Goal: Task Accomplishment & Management: Complete application form

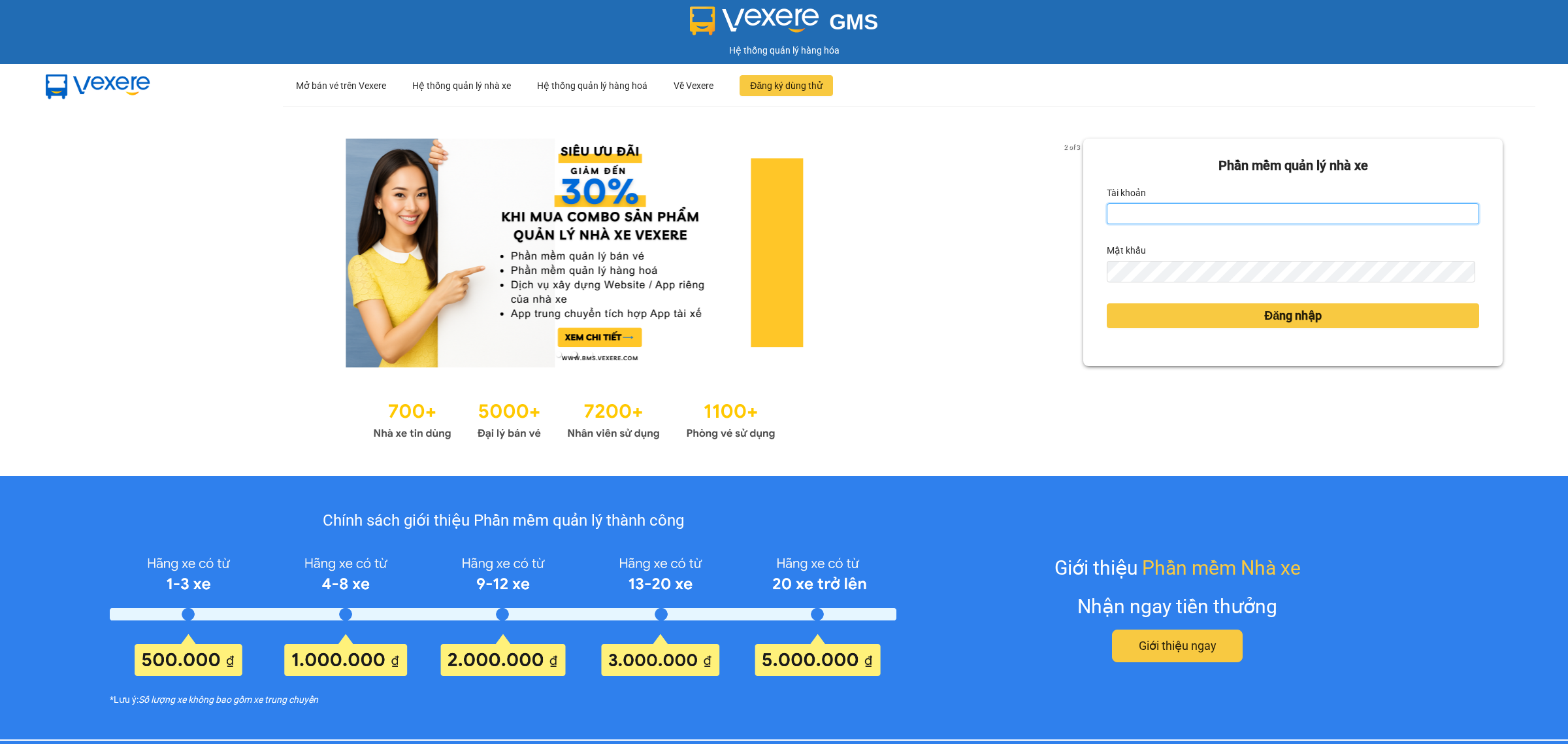
click at [1115, 204] on input "Tài khoản" at bounding box center [1293, 213] width 372 height 21
type input "bichphuong.binhminhbus"
click at [1107, 303] on button "Đăng nhập" at bounding box center [1293, 316] width 372 height 25
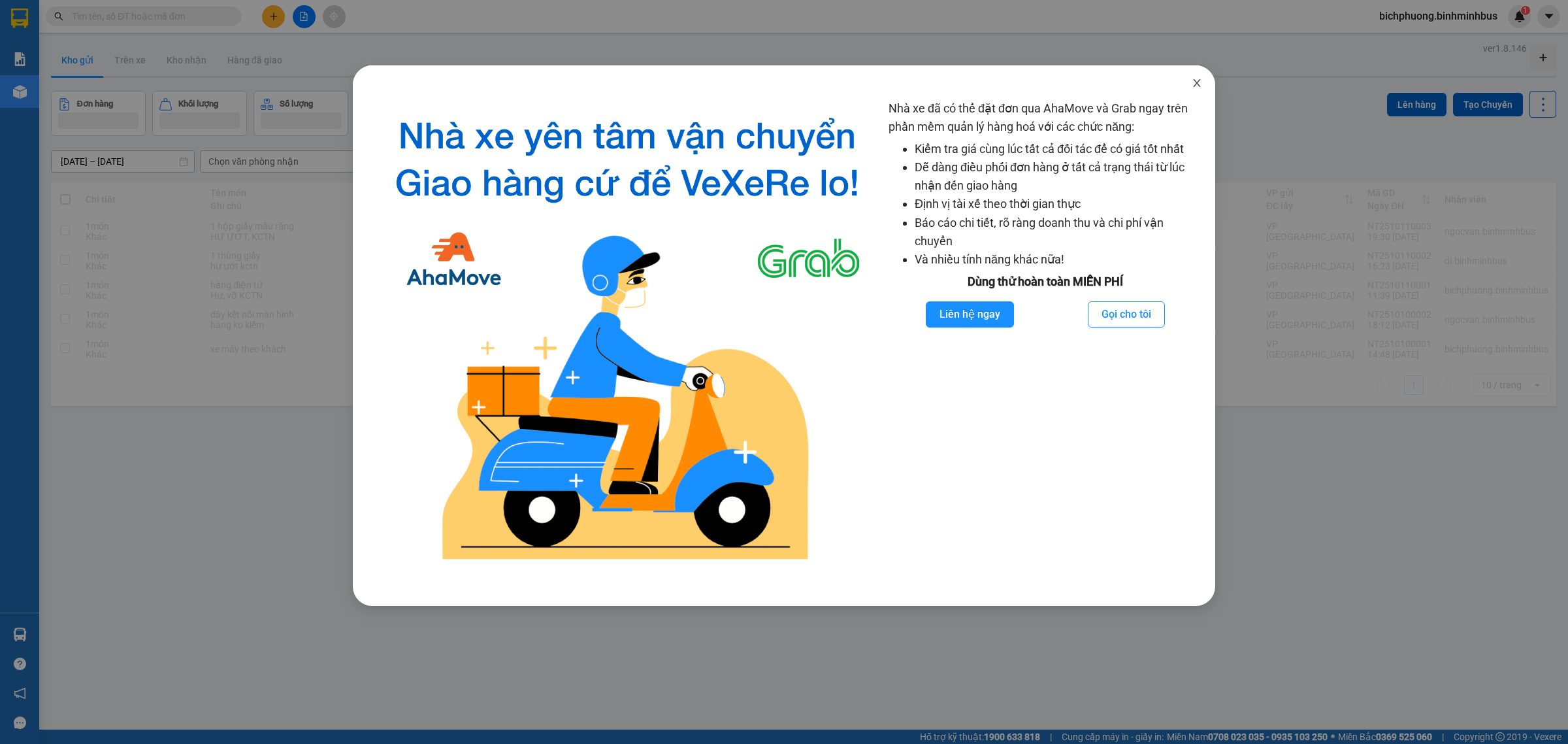
click at [1194, 76] on span "Close" at bounding box center [1197, 84] width 37 height 37
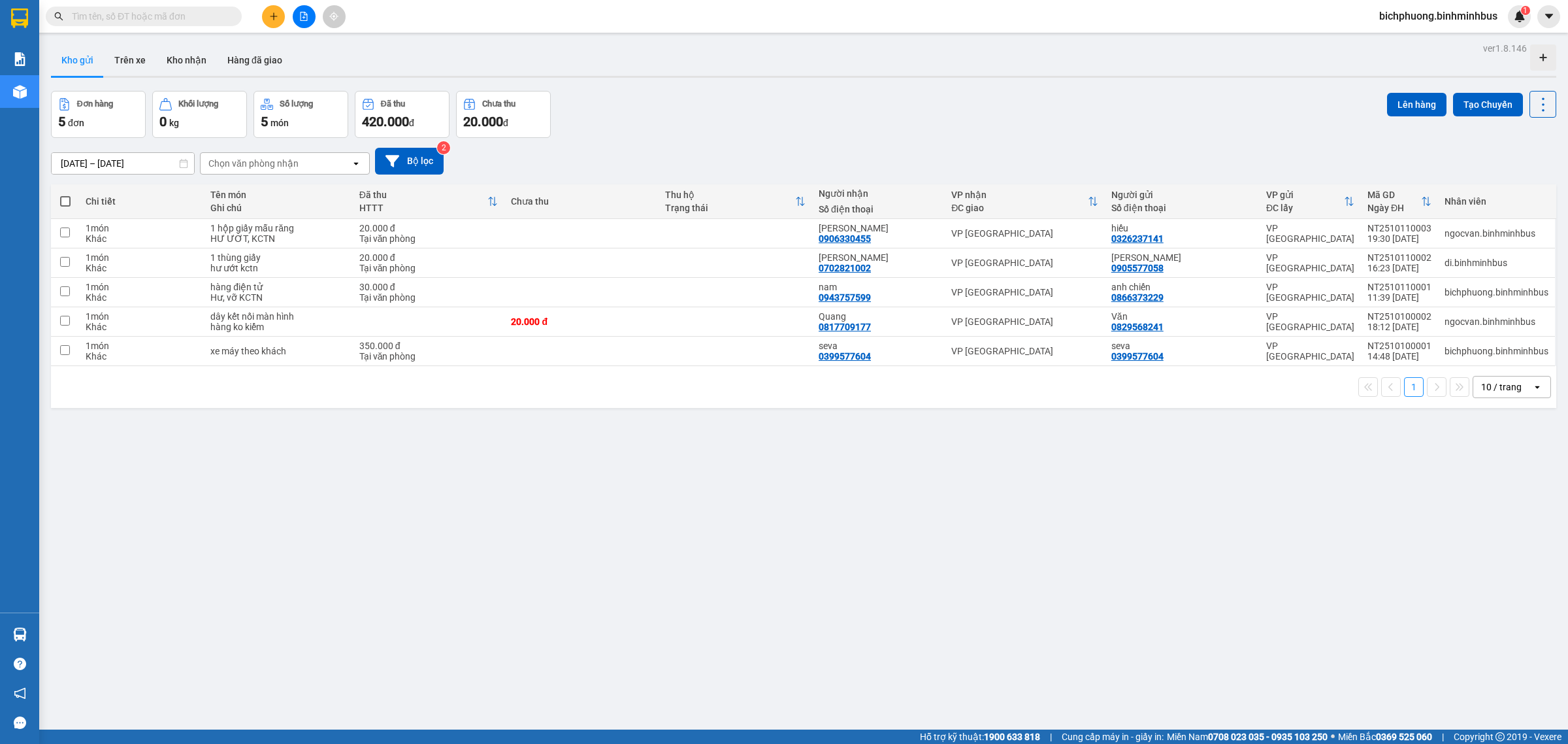
click at [273, 8] on button at bounding box center [273, 17] width 23 height 23
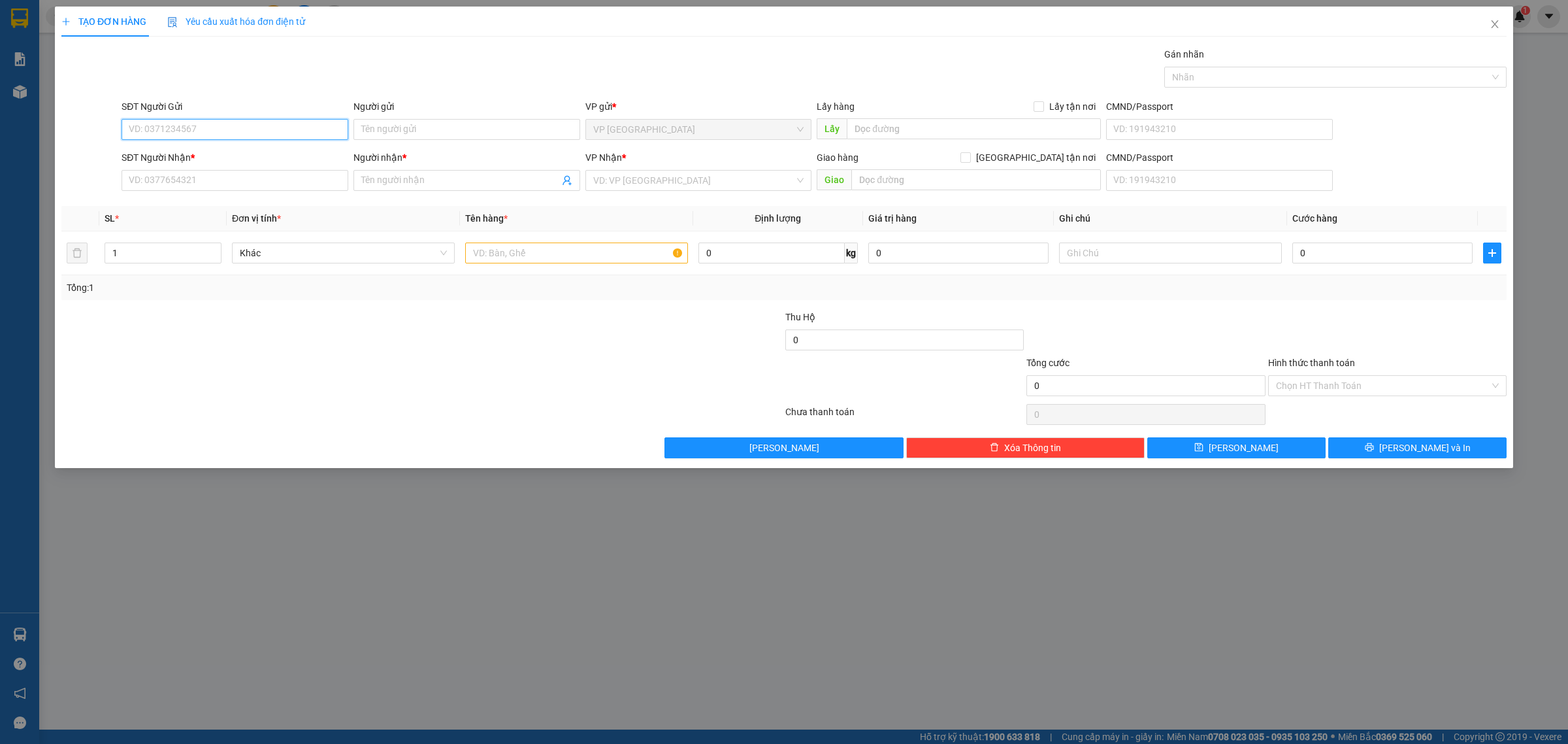
paste input "0905253090"
type input "0905253090"
click at [398, 128] on input "Người gửi" at bounding box center [467, 129] width 227 height 21
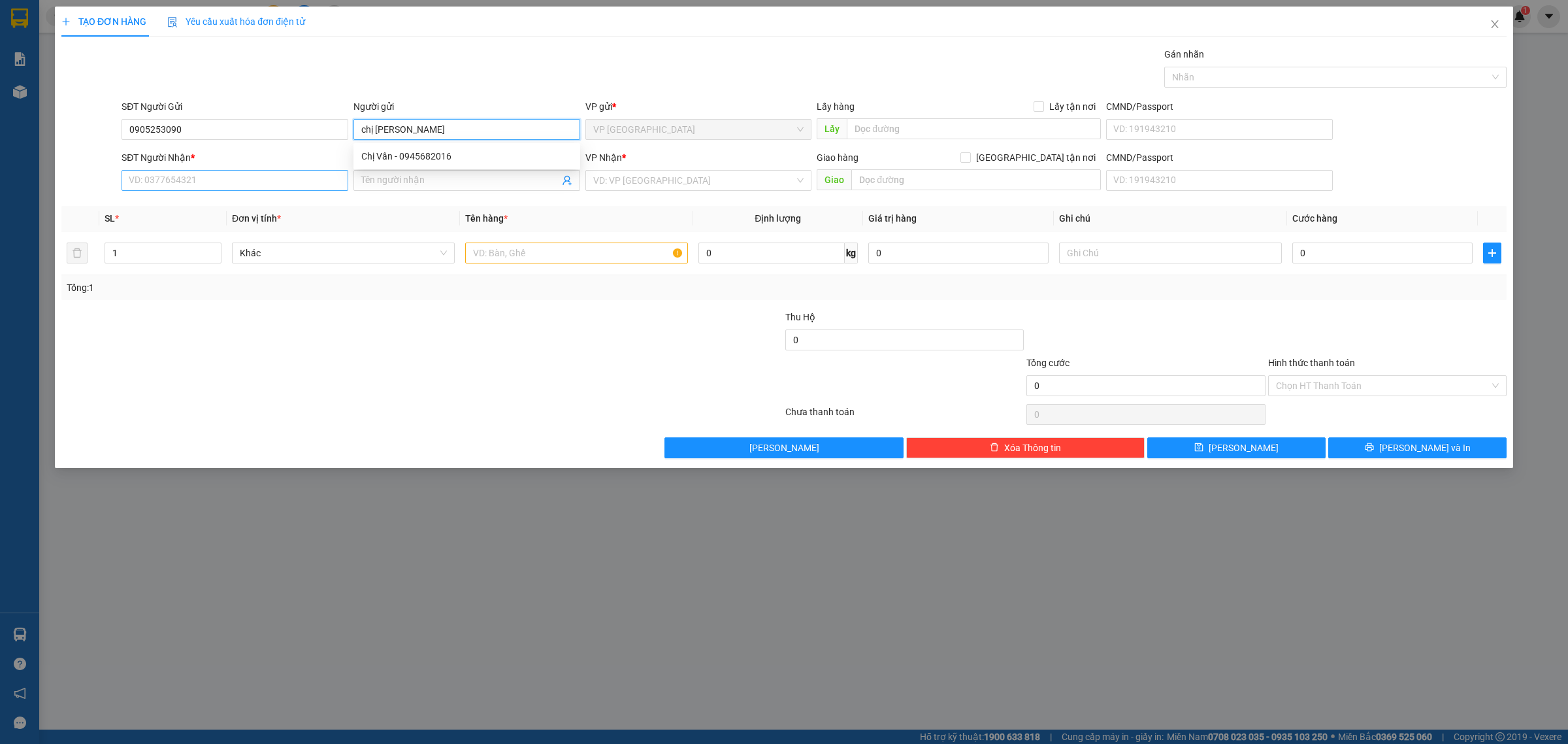
type input "chị [PERSON_NAME]"
click at [284, 182] on input "SĐT Người Nhận *" at bounding box center [235, 180] width 227 height 21
paste input "0905253090"
type input "0905253090"
click at [399, 175] on input "Người nhận *" at bounding box center [460, 180] width 198 height 15
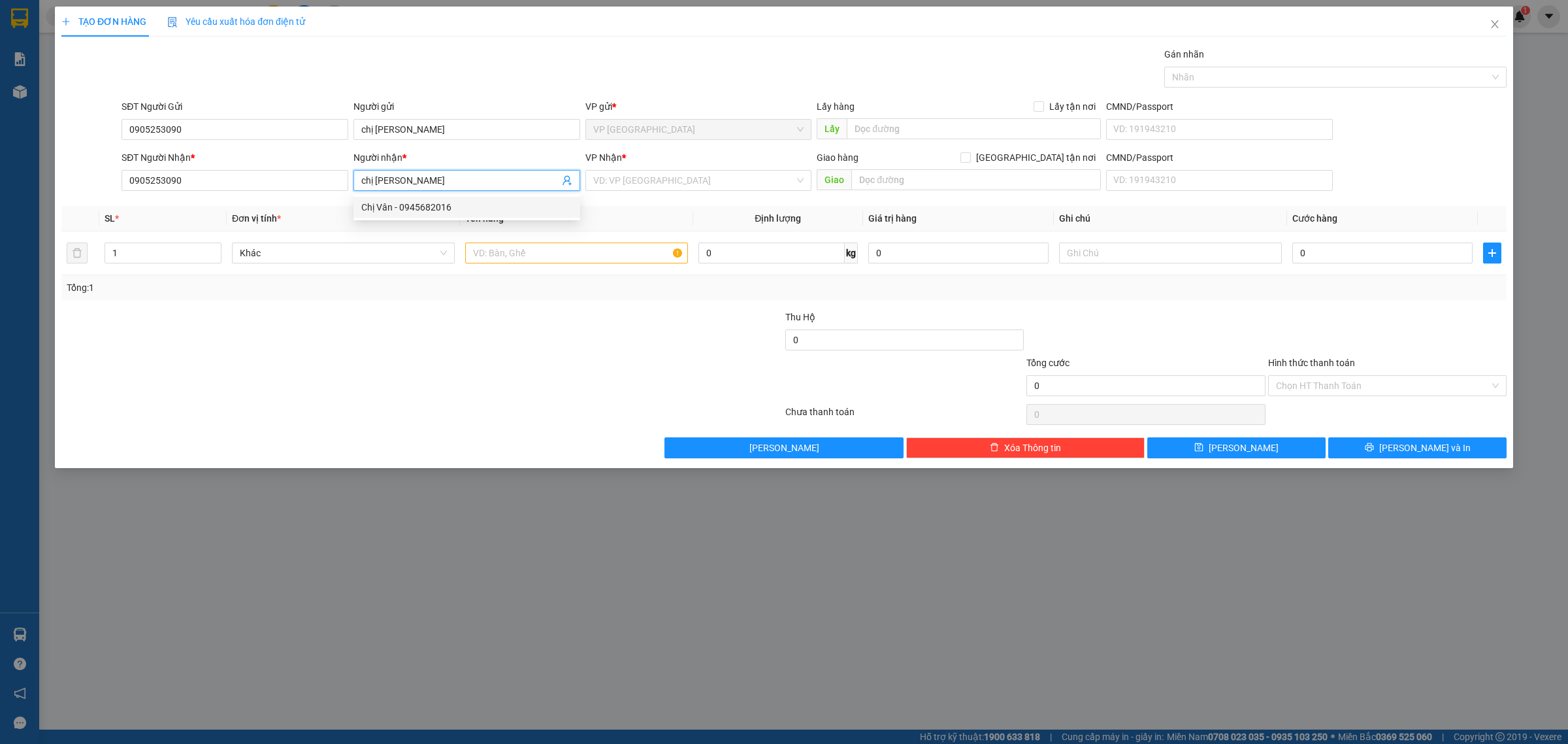
type input "chị [PERSON_NAME]"
click at [403, 348] on div at bounding box center [301, 333] width 483 height 46
click at [571, 261] on input "text" at bounding box center [576, 252] width 223 height 21
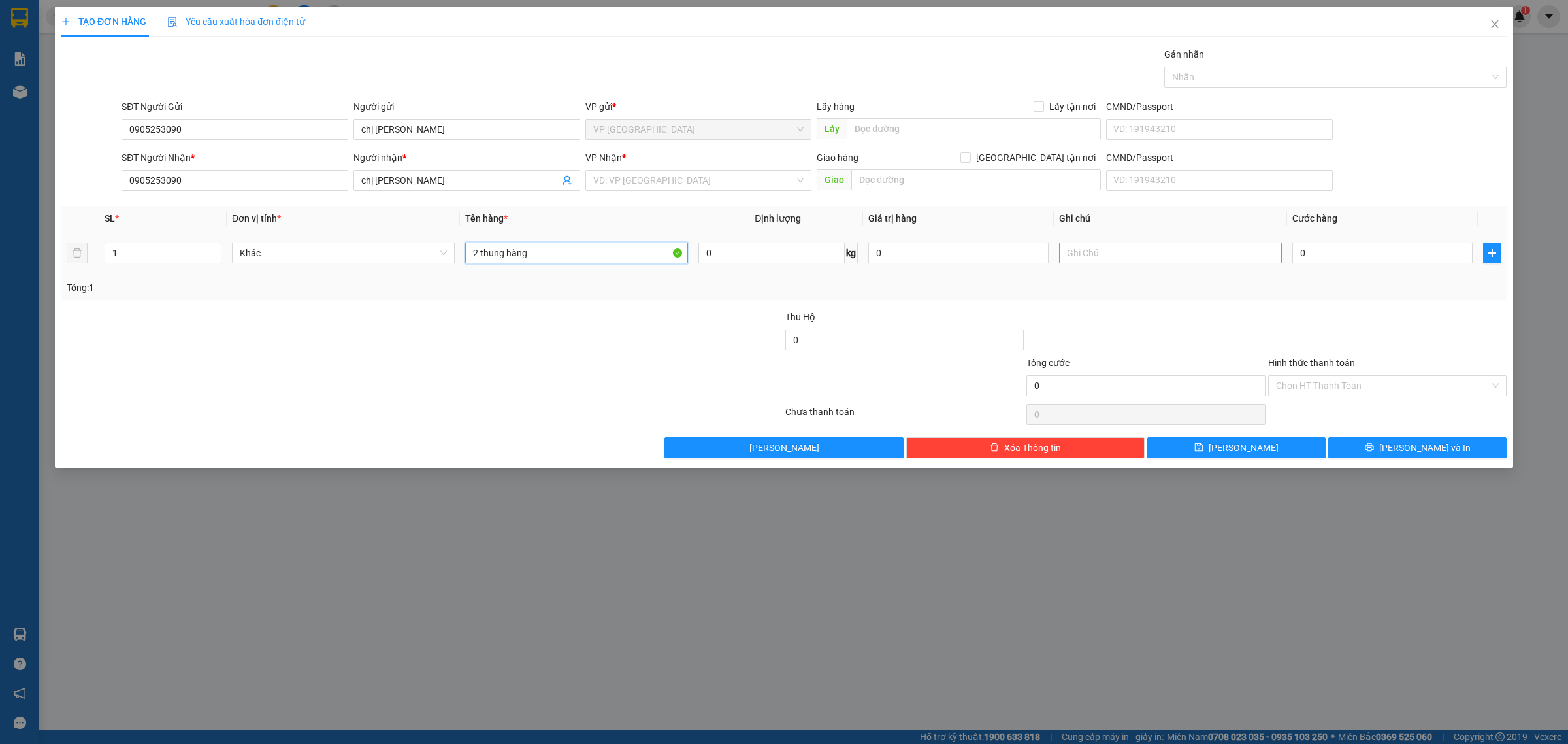
type input "2 thung hàng"
click at [1082, 254] on input "text" at bounding box center [1170, 252] width 223 height 21
type input "theo khách"
click at [1343, 256] on input "0" at bounding box center [1382, 252] width 180 height 21
click at [729, 182] on input "search" at bounding box center [695, 181] width 202 height 20
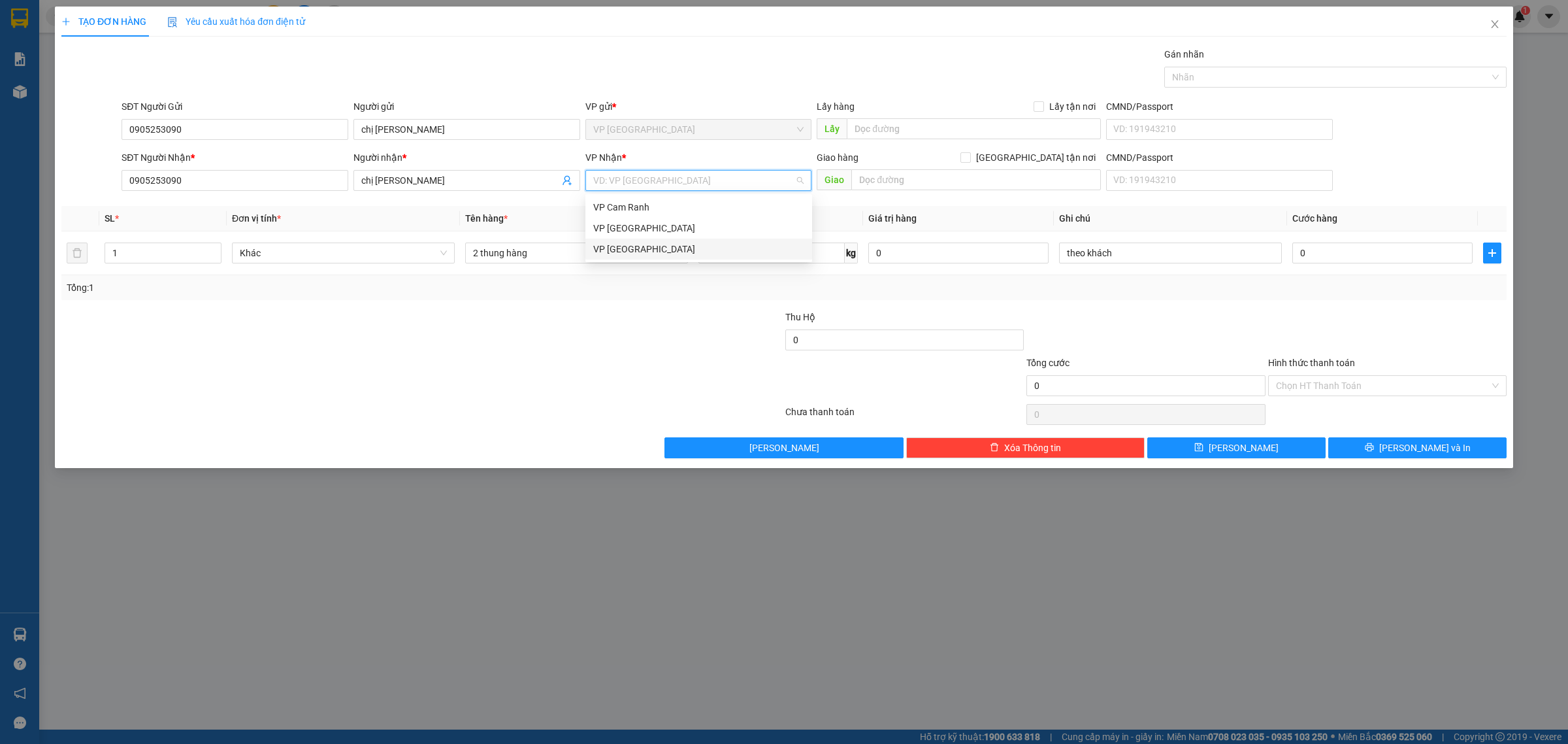
click at [719, 239] on div "VP [GEOGRAPHIC_DATA]" at bounding box center [699, 248] width 227 height 21
click at [1314, 376] on div "Chọn HT Thanh Toán" at bounding box center [1387, 385] width 238 height 21
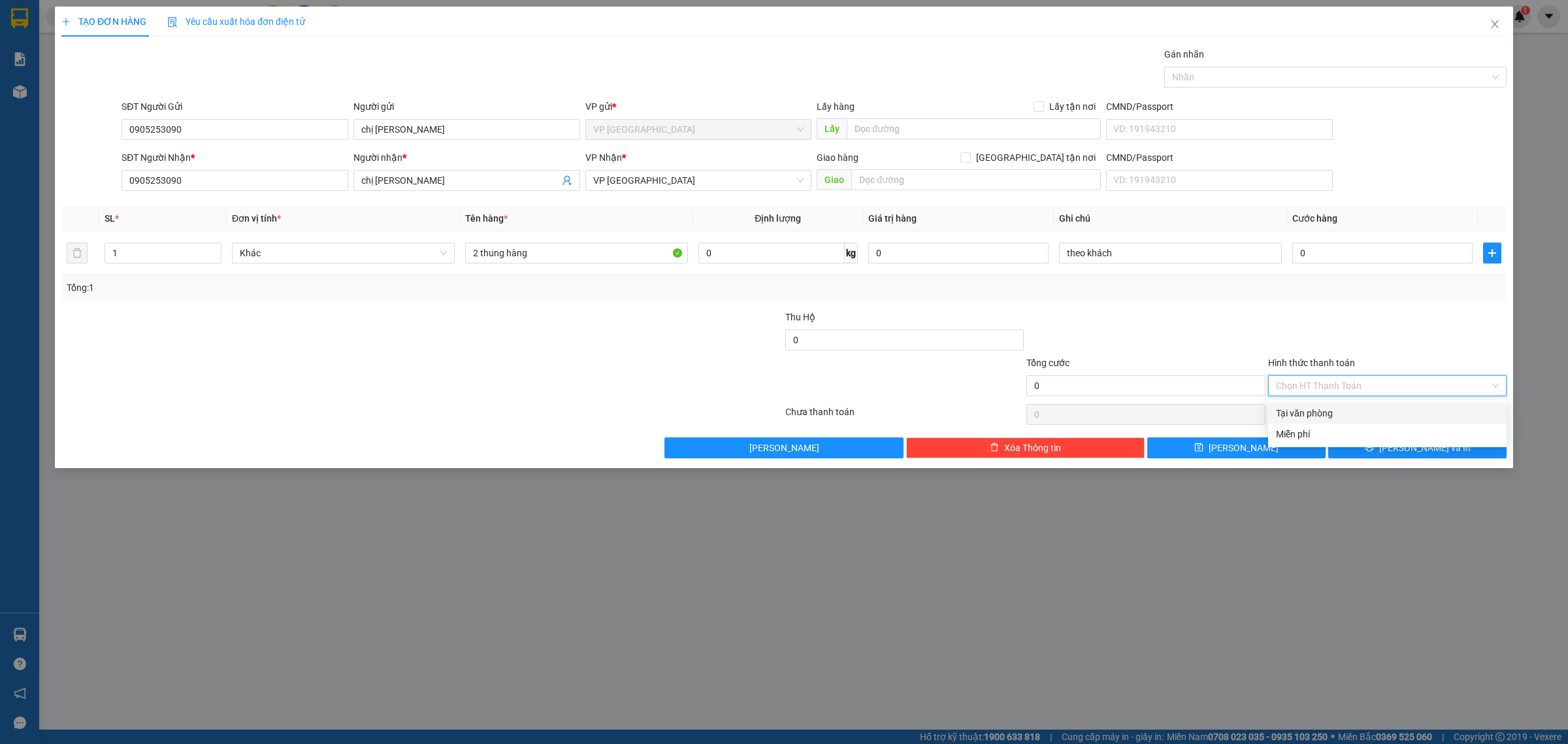
click at [1312, 412] on div "Tại văn phòng" at bounding box center [1387, 413] width 223 height 15
click at [1400, 456] on button "[PERSON_NAME] và In" at bounding box center [1417, 447] width 178 height 21
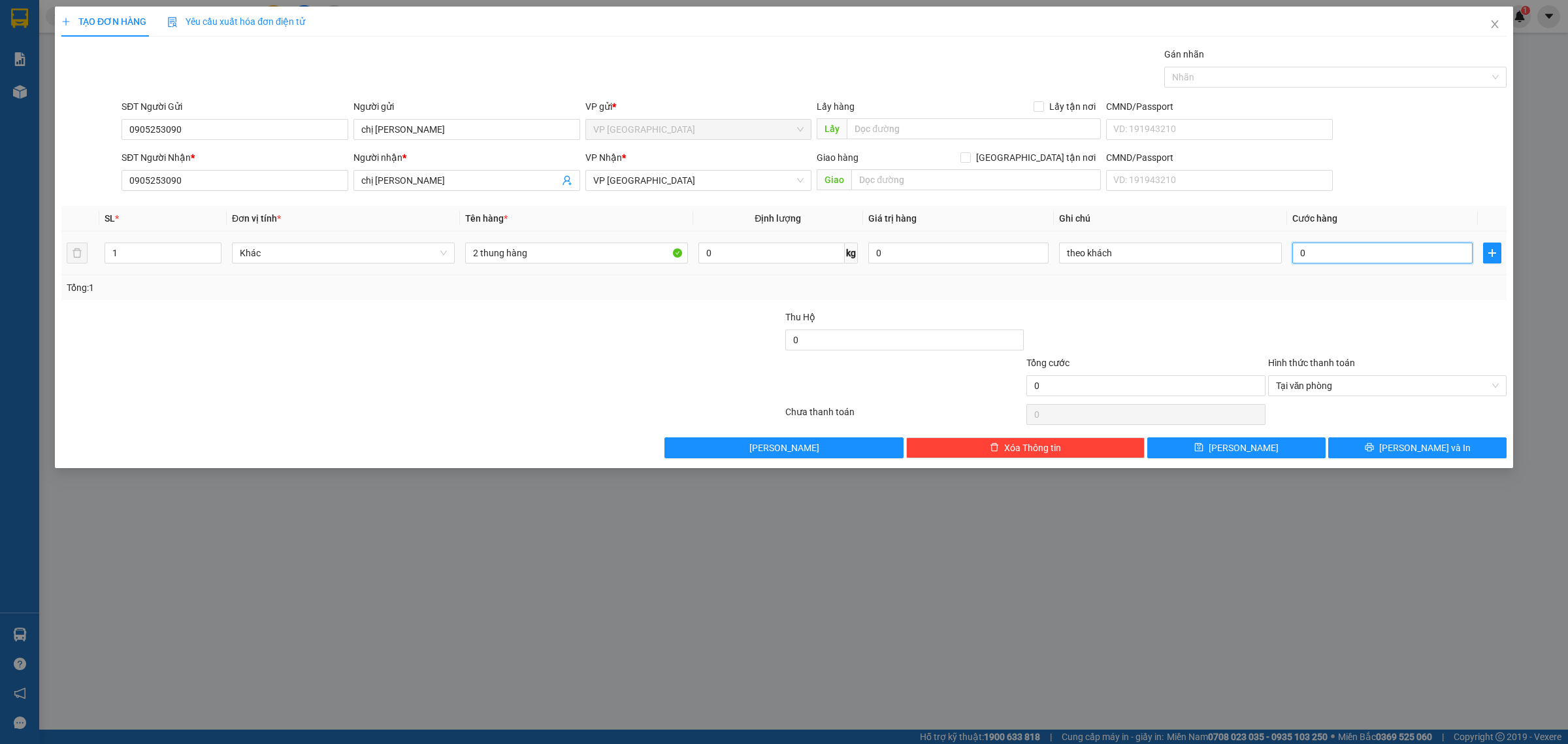
click at [1333, 255] on input "0" at bounding box center [1382, 252] width 180 height 21
type input "8"
type input "80"
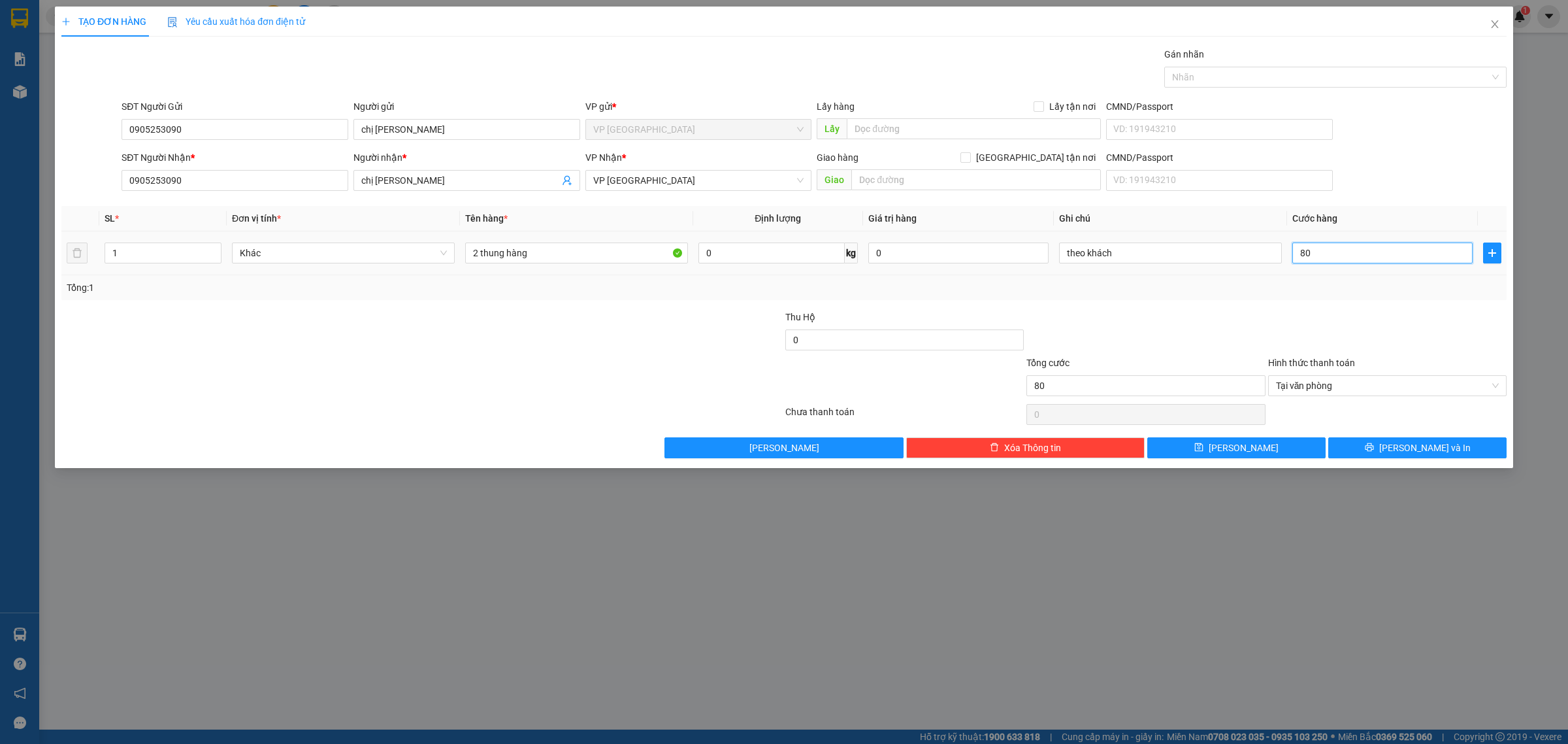
type input "800"
type input "8.000"
type input "80.000"
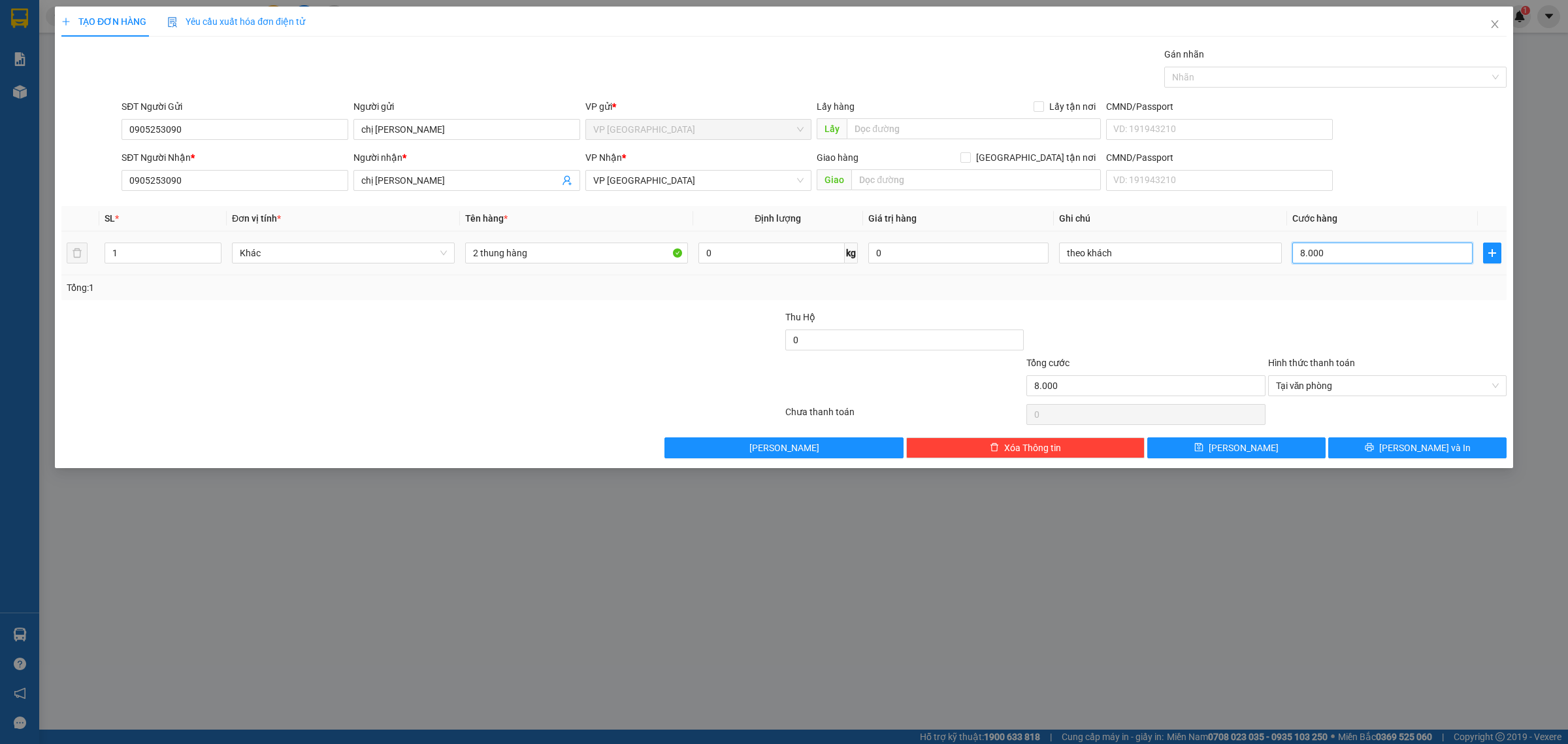
type input "80.000"
click at [1353, 384] on span "Tại văn phòng" at bounding box center [1387, 386] width 223 height 20
type input "80.000"
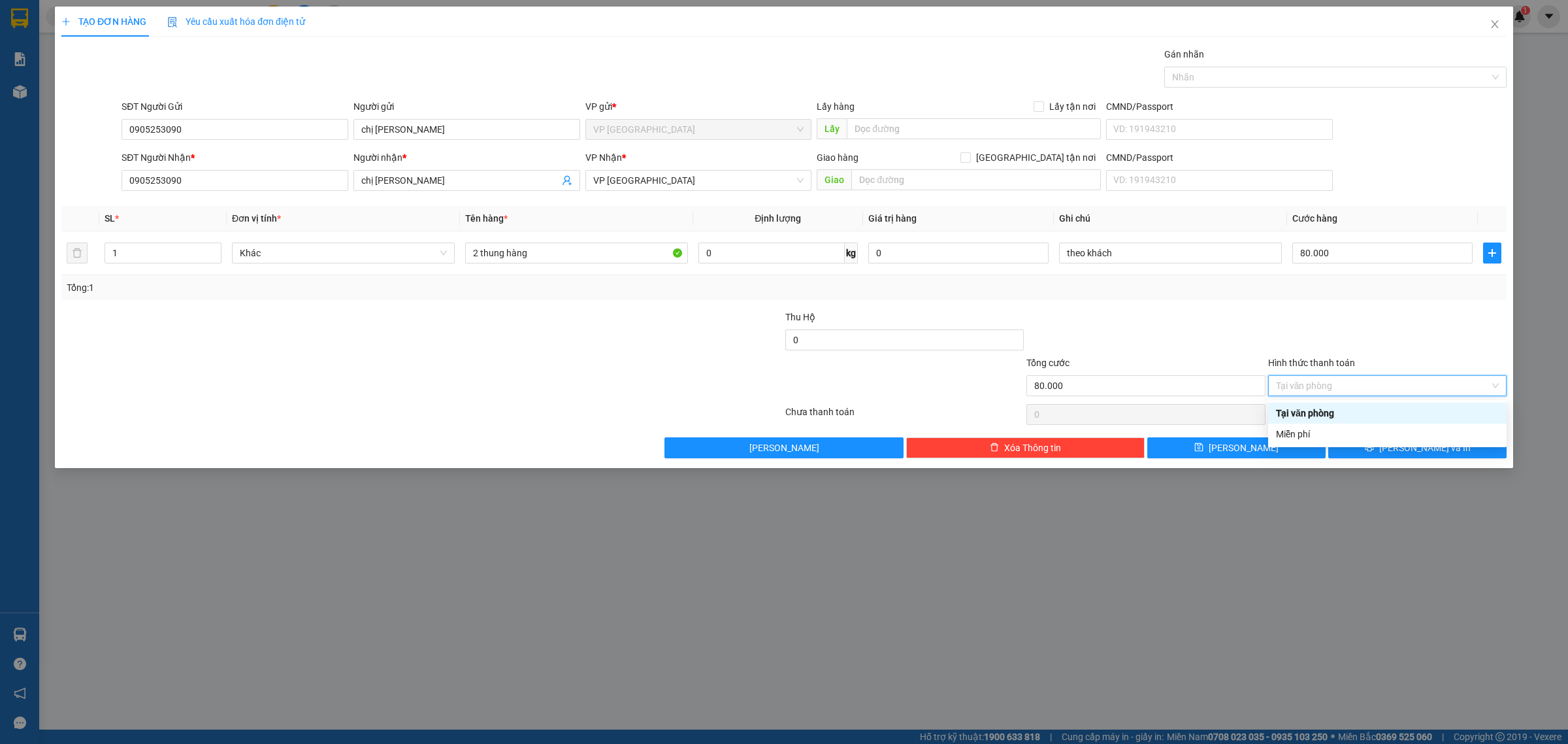
click at [1350, 406] on div "Tại văn phòng" at bounding box center [1387, 413] width 223 height 15
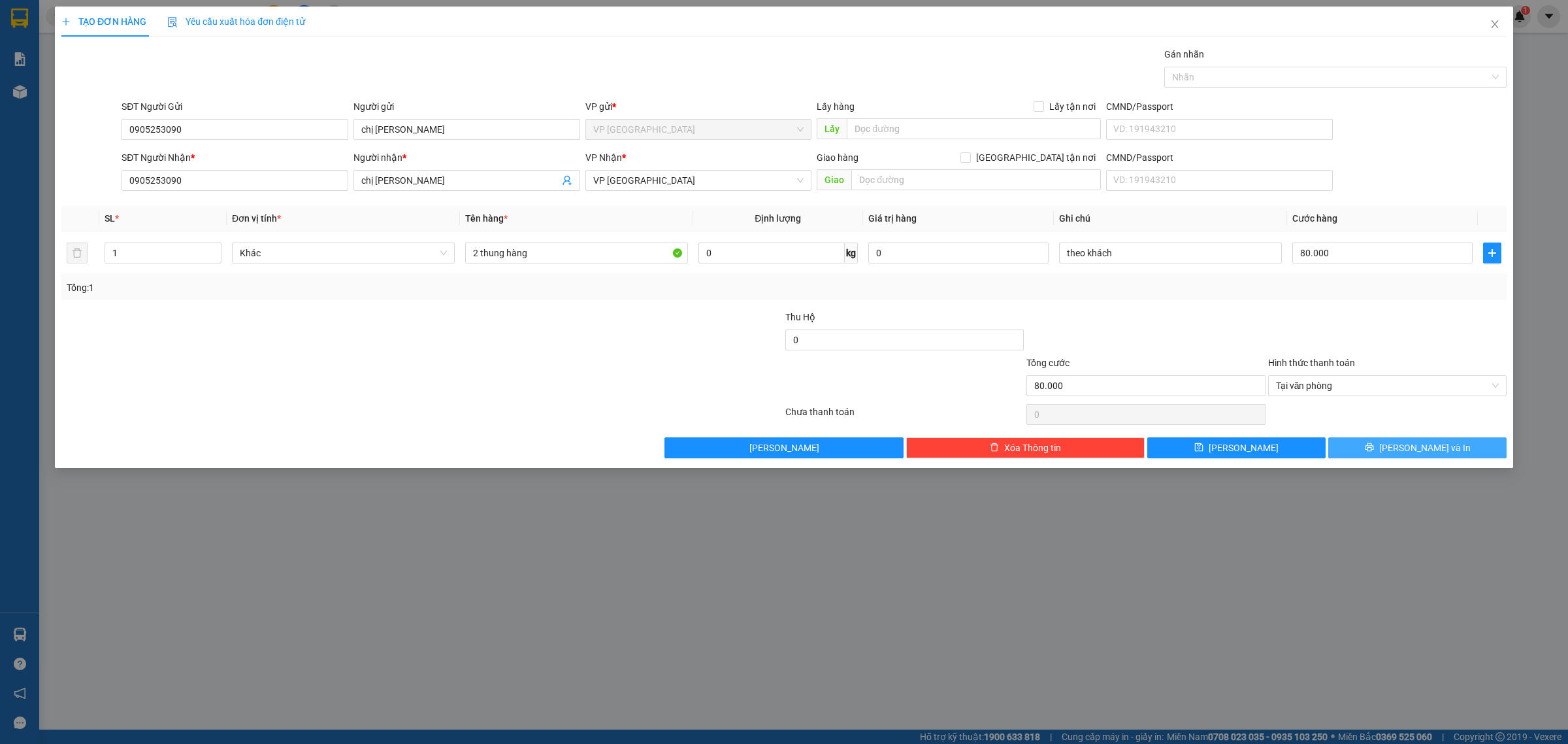
click at [1373, 451] on icon "printer" at bounding box center [1369, 447] width 8 height 8
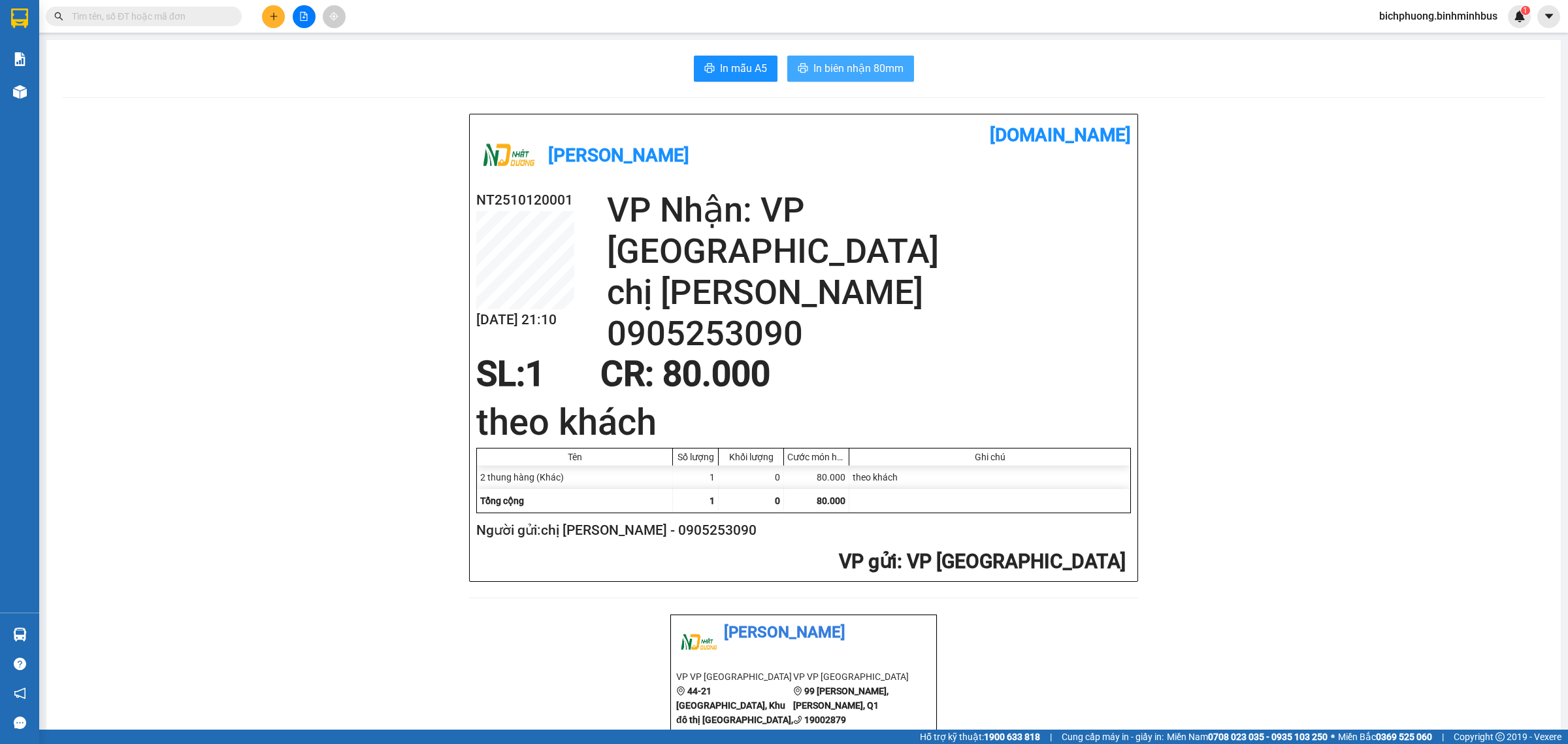
click at [821, 69] on span "In biên nhận 80mm" at bounding box center [859, 67] width 90 height 16
click at [270, 10] on button at bounding box center [273, 17] width 23 height 23
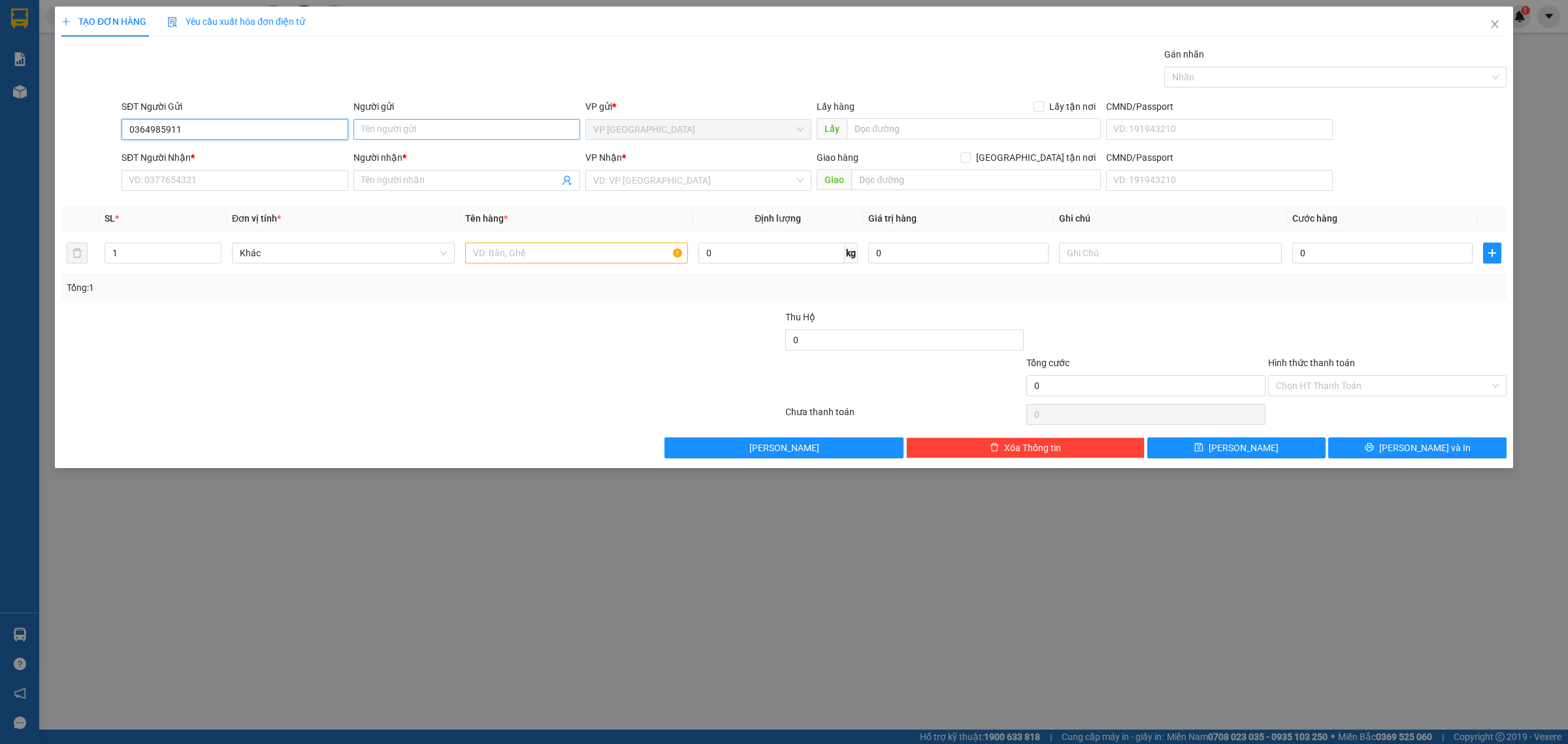
type input "0364985911"
click at [388, 134] on input "Người gửi" at bounding box center [467, 129] width 227 height 21
type input "cô hoàn"
click at [282, 186] on input "SĐT Người Nhận *" at bounding box center [235, 180] width 227 height 21
type input "0989241993"
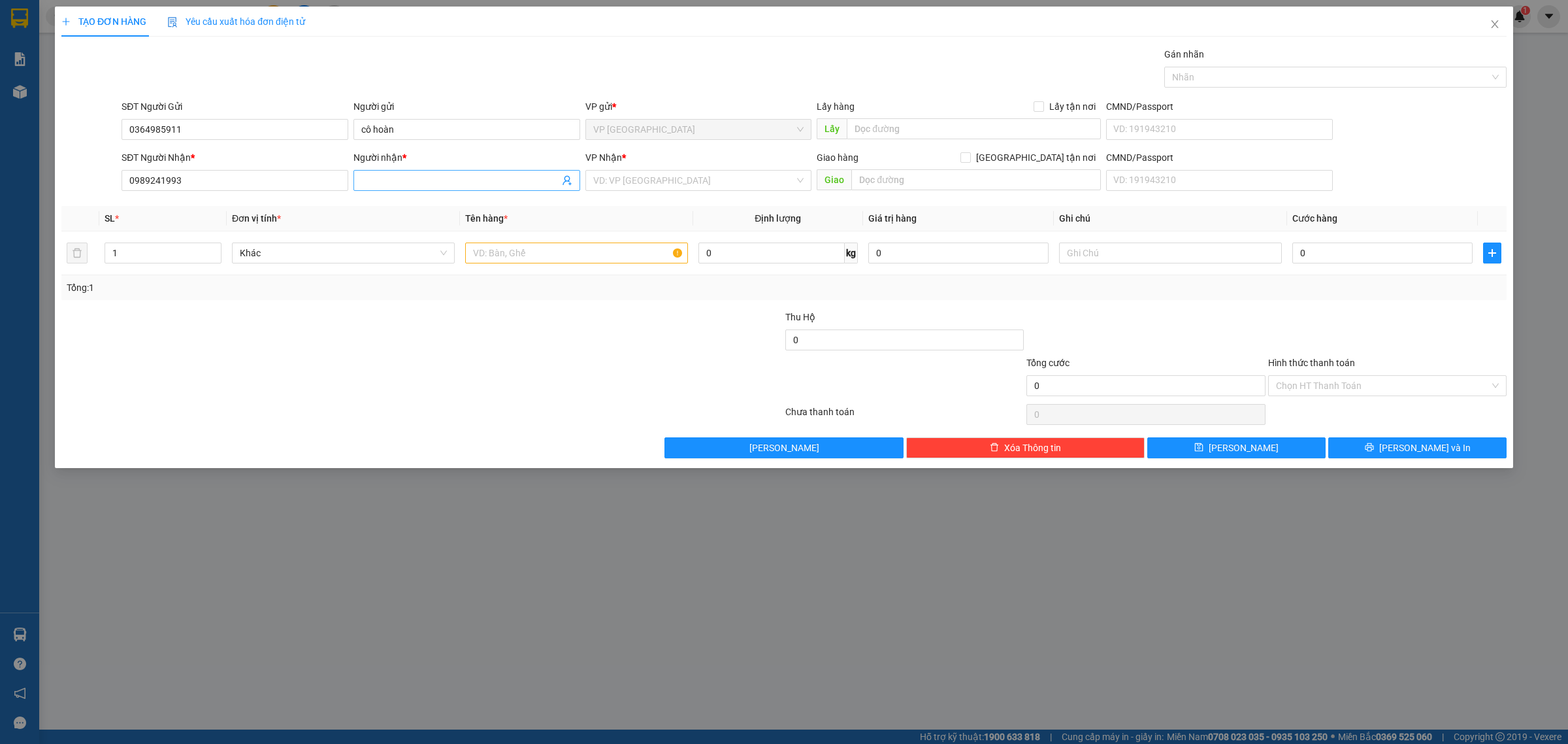
click at [425, 180] on input "Người nhận *" at bounding box center [460, 180] width 198 height 15
type input "bảo anh"
click at [612, 175] on input "search" at bounding box center [695, 181] width 202 height 20
click at [644, 240] on div "VP [GEOGRAPHIC_DATA]" at bounding box center [699, 248] width 227 height 21
click at [560, 256] on input "text" at bounding box center [576, 252] width 223 height 21
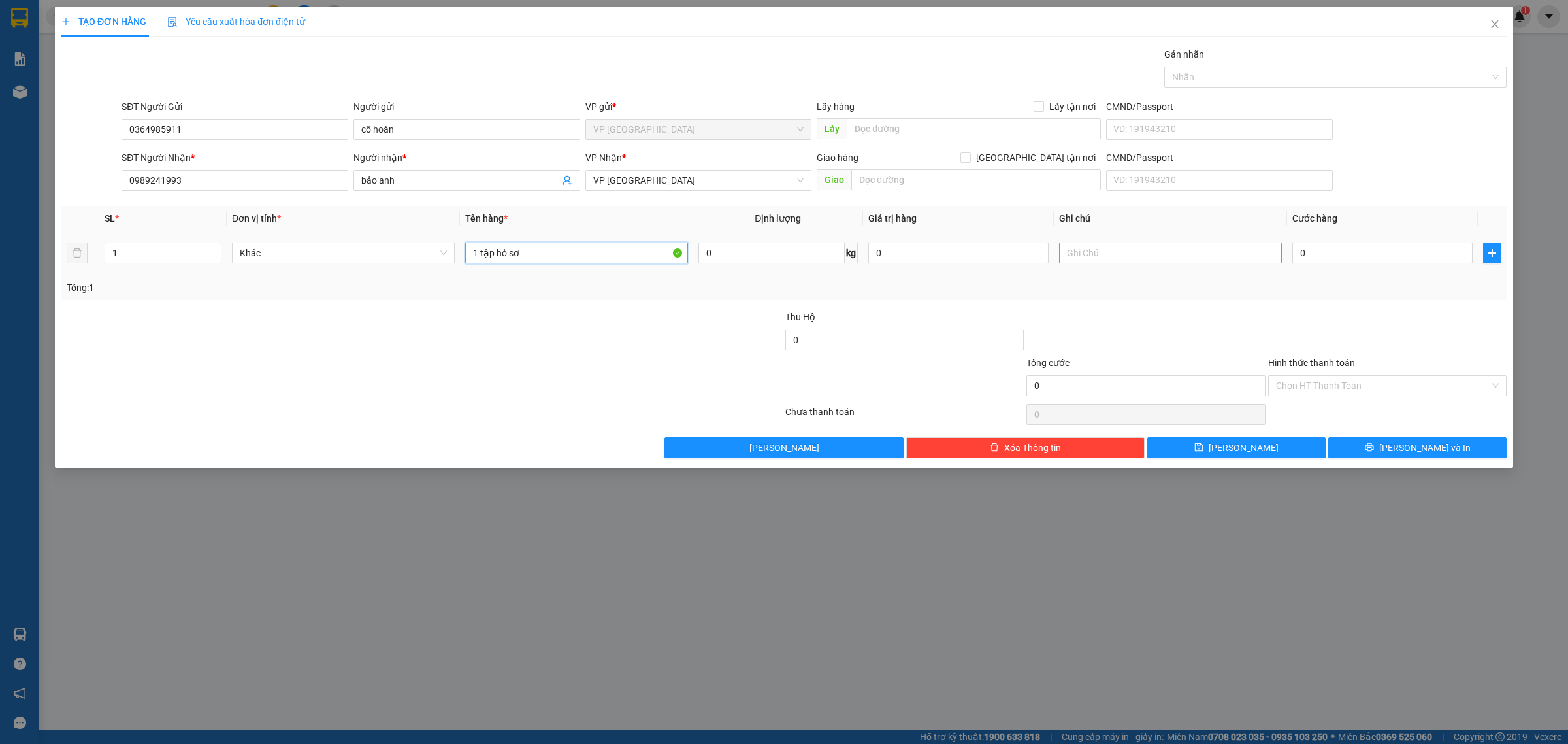
type input "1 tập hồ sơ"
click at [1188, 259] on input "text" at bounding box center [1170, 252] width 223 height 21
click at [1340, 260] on input "0" at bounding box center [1382, 252] width 180 height 21
type input "2"
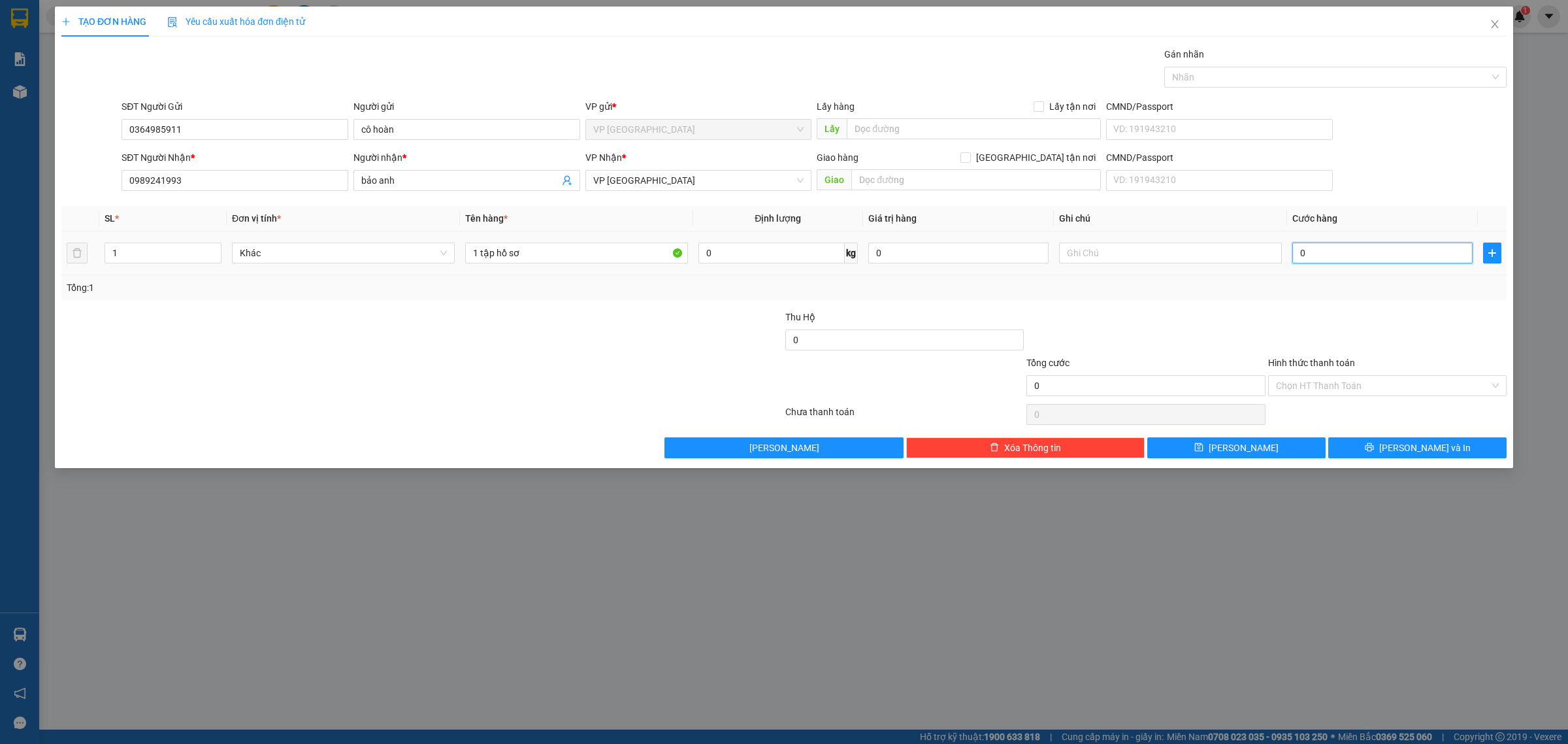
type input "2"
type input "20"
type input "20.000"
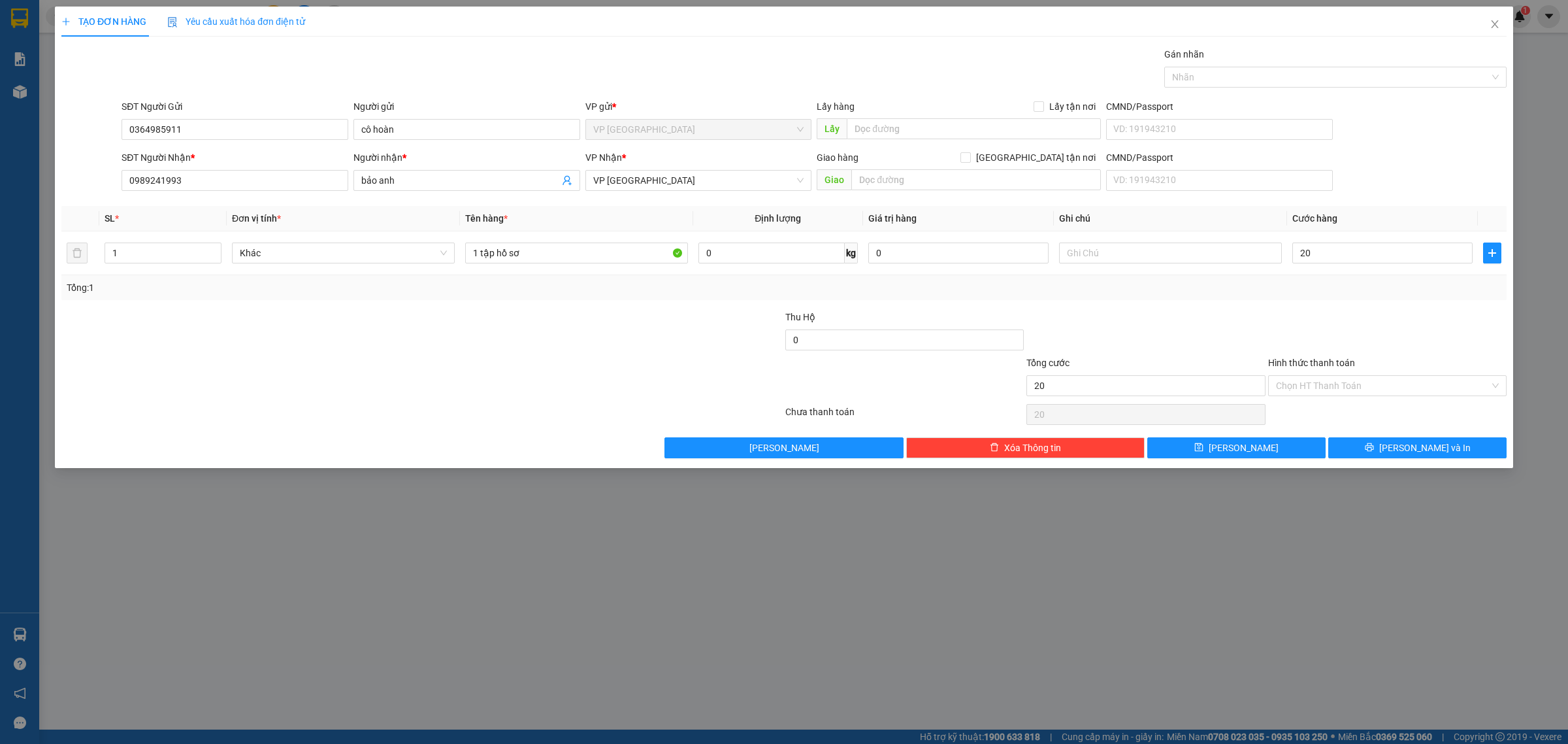
type input "20.000"
click at [1252, 310] on div at bounding box center [1145, 333] width 241 height 46
click at [1304, 389] on input "Hình thức thanh toán" at bounding box center [1383, 386] width 214 height 20
click at [1161, 350] on div at bounding box center [1145, 333] width 241 height 46
click at [1393, 390] on input "Hình thức thanh toán" at bounding box center [1383, 386] width 214 height 20
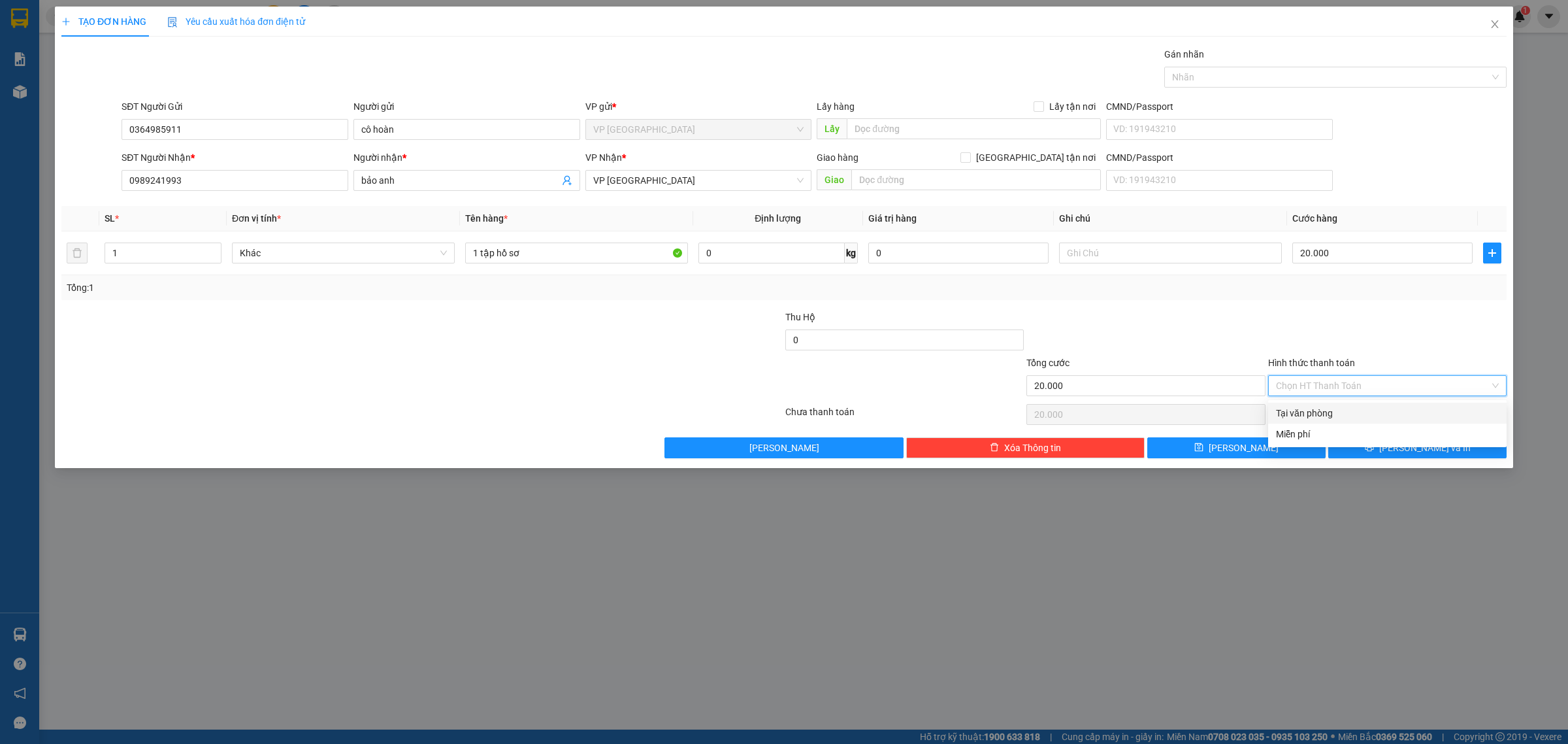
click at [1390, 418] on div "Tại văn phòng" at bounding box center [1387, 413] width 223 height 15
type input "0"
click at [1412, 456] on button "[PERSON_NAME] và In" at bounding box center [1417, 447] width 178 height 21
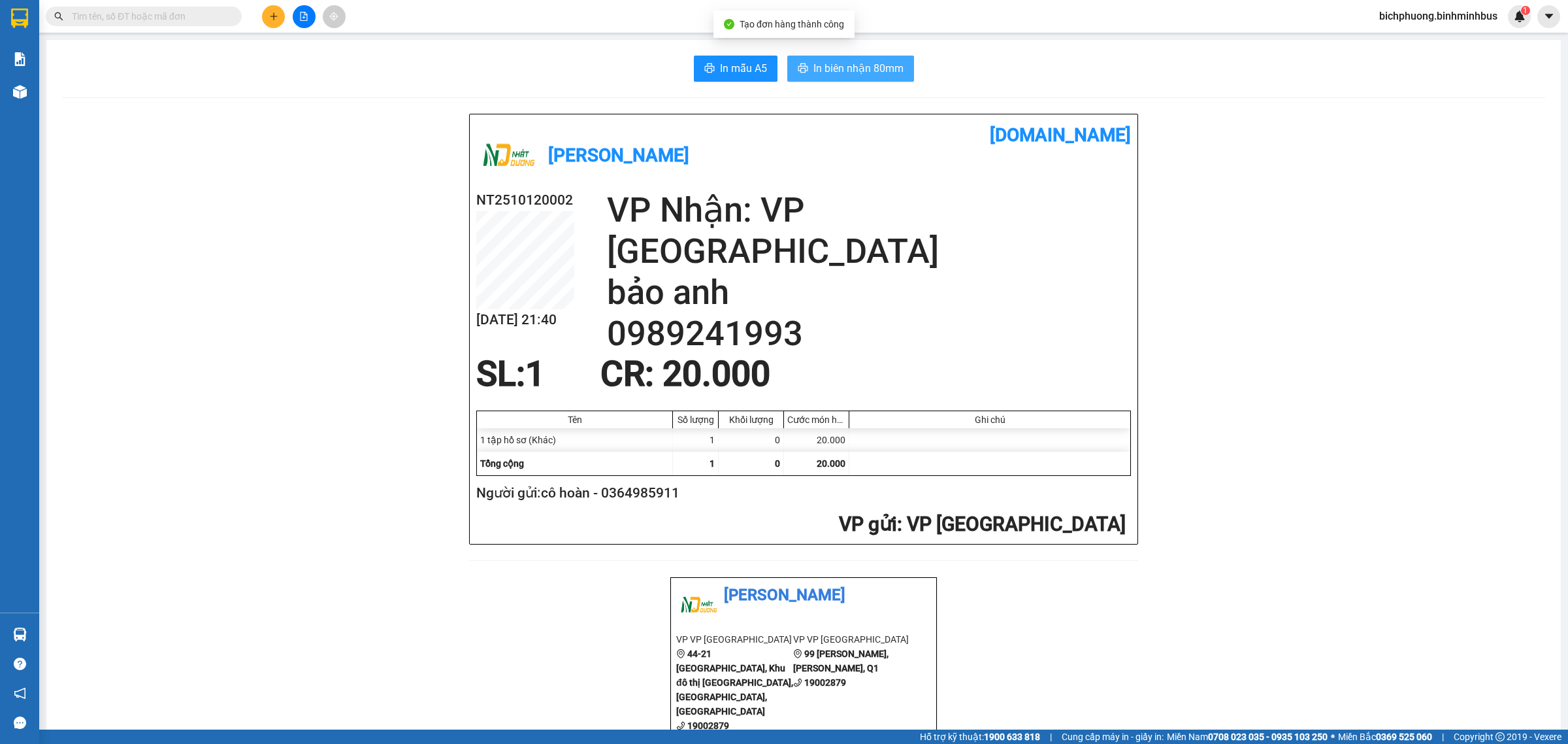
click at [860, 74] on span "In biên nhận 80mm" at bounding box center [859, 67] width 90 height 16
click at [729, 69] on span "In mẫu A5" at bounding box center [743, 67] width 47 height 16
drag, startPoint x: 214, startPoint y: 386, endPoint x: 332, endPoint y: 268, distance: 166.9
click at [214, 386] on div "[PERSON_NAME] Bus [DOMAIN_NAME] NT2510120002 [DATE] 21:40 VP Nhận: VP [GEOGRAPH…" at bounding box center [804, 736] width 1483 height 1247
